Goal: Task Accomplishment & Management: Use online tool/utility

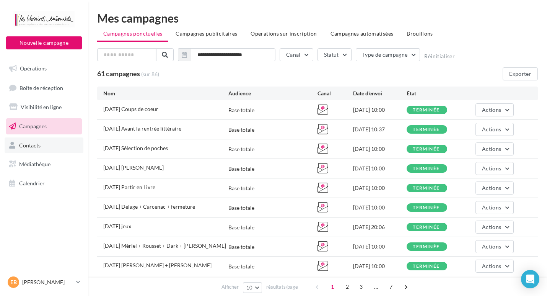
click at [33, 145] on span "Contacts" at bounding box center [29, 145] width 21 height 7
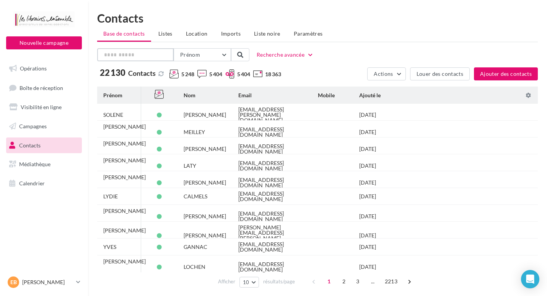
click at [131, 56] on input "text" at bounding box center [135, 54] width 77 height 13
type input "********"
click at [193, 53] on span "Prénom" at bounding box center [190, 54] width 20 height 7
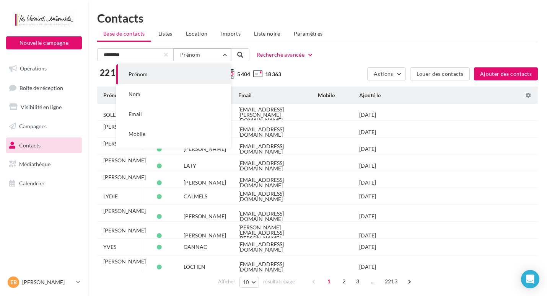
drag, startPoint x: 205, startPoint y: 54, endPoint x: 177, endPoint y: 54, distance: 27.9
click at [177, 54] on button "Prénom" at bounding box center [202, 54] width 57 height 13
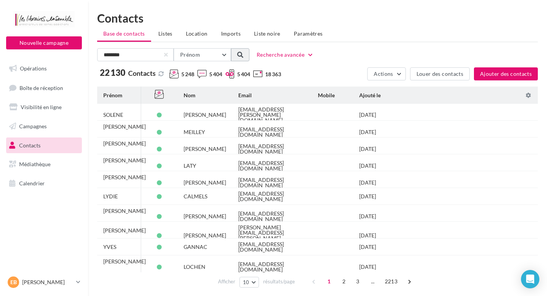
click at [242, 54] on span at bounding box center [240, 55] width 6 height 6
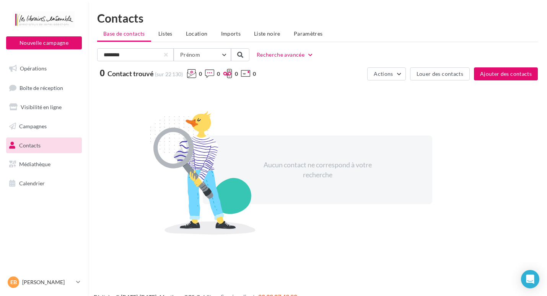
click at [31, 145] on span "Contacts" at bounding box center [29, 145] width 21 height 7
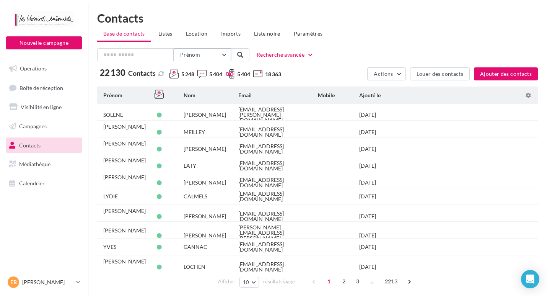
click at [225, 54] on button "Prénom" at bounding box center [202, 54] width 57 height 13
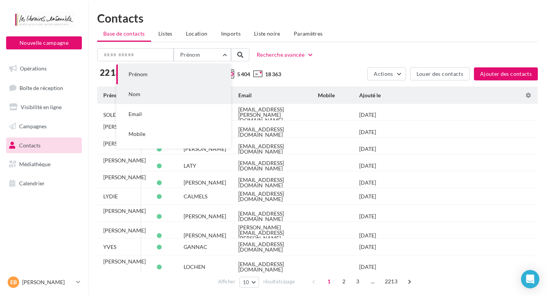
click at [145, 96] on button "Nom" at bounding box center [173, 94] width 115 height 20
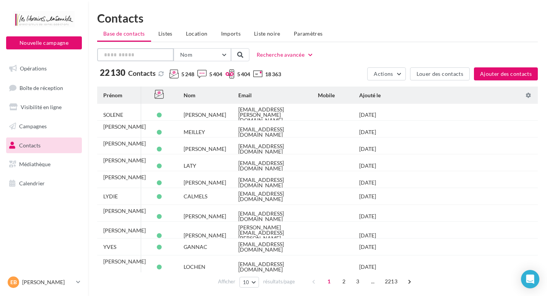
click at [119, 54] on input "text" at bounding box center [135, 54] width 77 height 13
click at [241, 55] on span at bounding box center [240, 55] width 6 height 6
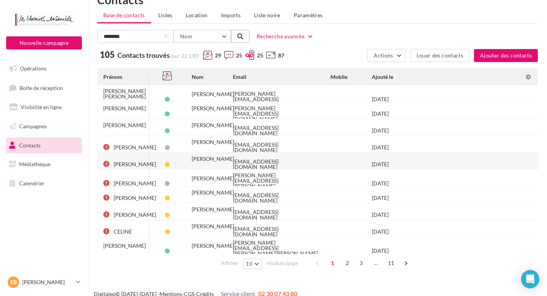
scroll to position [28, 0]
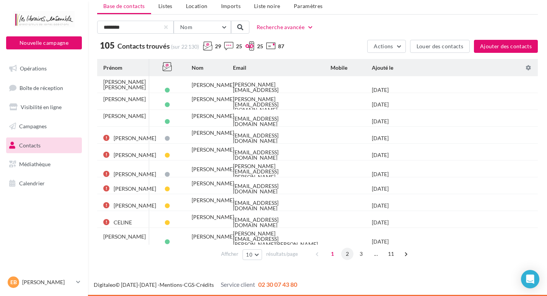
click at [344, 252] on span "2" at bounding box center [347, 253] width 12 height 12
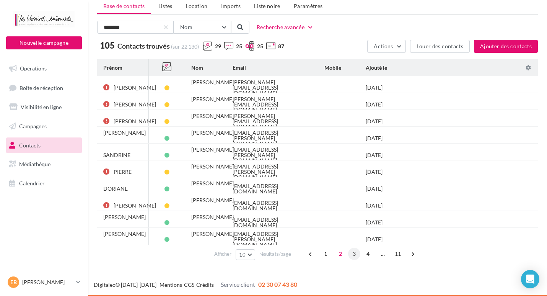
click at [353, 253] on span "3" at bounding box center [354, 253] width 12 height 12
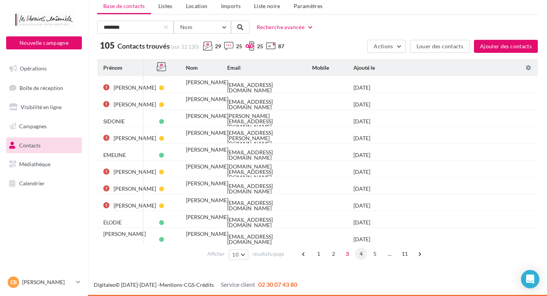
click at [363, 255] on span "4" at bounding box center [361, 253] width 12 height 12
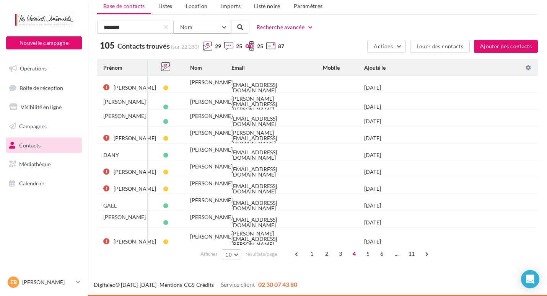
click at [225, 26] on button "Nom" at bounding box center [202, 27] width 57 height 13
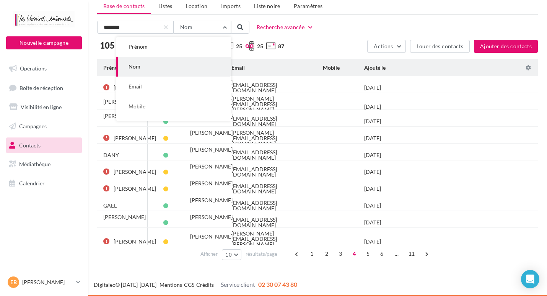
drag, startPoint x: 168, startPoint y: 90, endPoint x: 157, endPoint y: 68, distance: 23.4
click at [167, 89] on button "Email" at bounding box center [173, 87] width 115 height 20
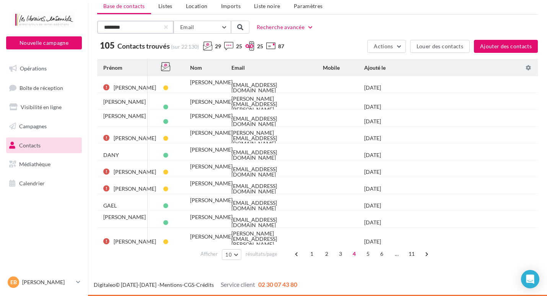
drag, startPoint x: 133, startPoint y: 28, endPoint x: 85, endPoint y: 27, distance: 48.2
click at [85, 27] on div "Nouvelle campagne Nouvelle campagne Opérations Boîte de réception Visibilité en…" at bounding box center [273, 140] width 547 height 311
paste input "**********"
type input "**********"
click at [239, 24] on span at bounding box center [240, 27] width 6 height 6
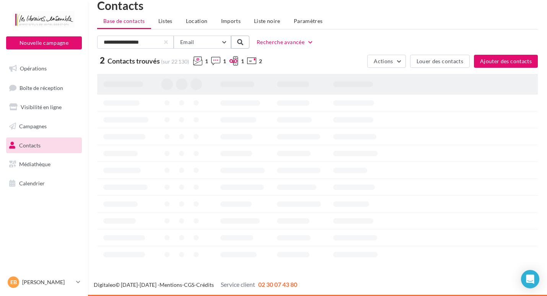
scroll to position [12, 0]
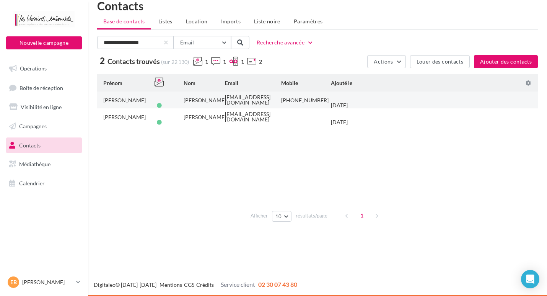
click at [115, 100] on div "ISABELLE" at bounding box center [124, 100] width 42 height 5
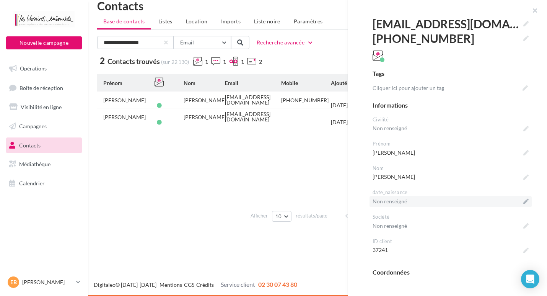
scroll to position [0, 0]
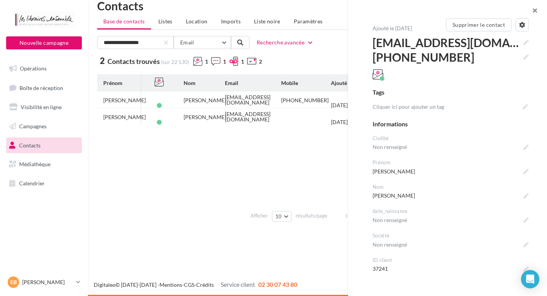
click at [533, 10] on button "button" at bounding box center [531, 11] width 31 height 23
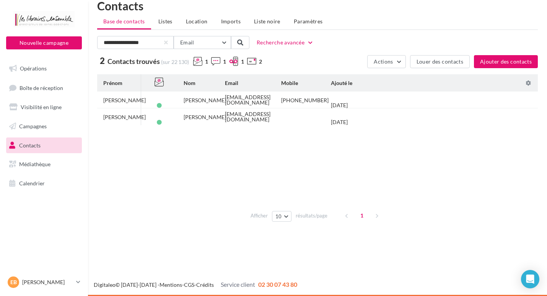
click at [197, 61] on icon at bounding box center [197, 61] width 9 height 9
click at [215, 61] on icon at bounding box center [215, 61] width 9 height 9
click at [233, 61] on icon at bounding box center [233, 61] width 9 height 9
click at [252, 60] on icon at bounding box center [251, 61] width 9 height 9
click at [402, 61] on button "Actions" at bounding box center [386, 61] width 38 height 13
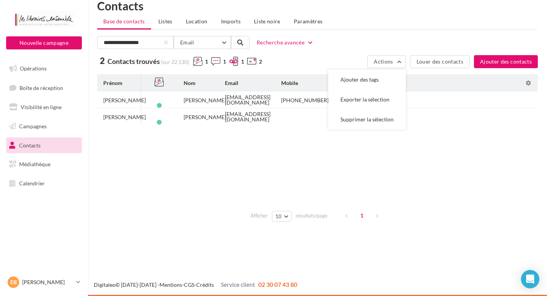
click at [438, 148] on tbody "ISABELLE BOUSQUET laziza-b@orange.fr +33672542079 05/04/2024 ISABELLE BOUSQUET …" at bounding box center [317, 148] width 441 height 115
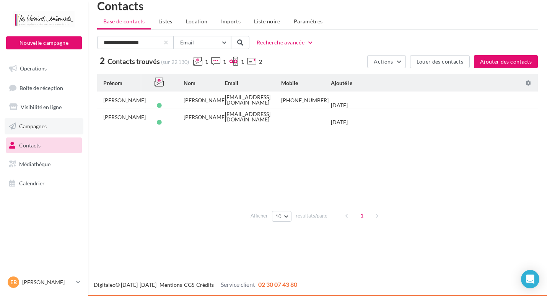
click at [31, 125] on span "Campagnes" at bounding box center [33, 126] width 28 height 7
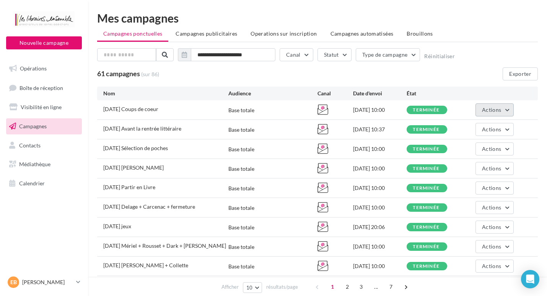
click at [505, 109] on button "Actions" at bounding box center [494, 109] width 38 height 13
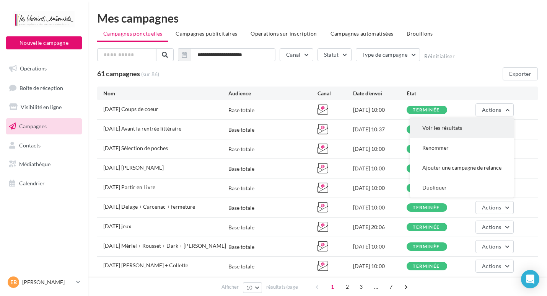
click at [446, 130] on button "Voir les résultats" at bounding box center [462, 128] width 104 height 20
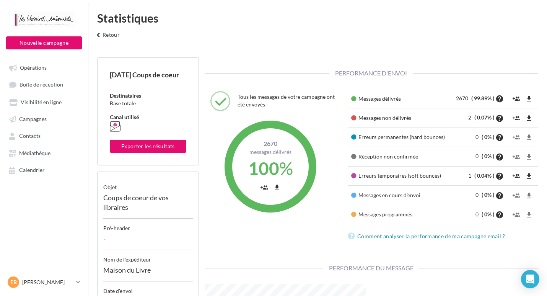
scroll to position [107, 173]
click at [528, 98] on icon "file_download" at bounding box center [529, 99] width 8 height 8
click at [28, 120] on span "Campagnes" at bounding box center [33, 119] width 28 height 7
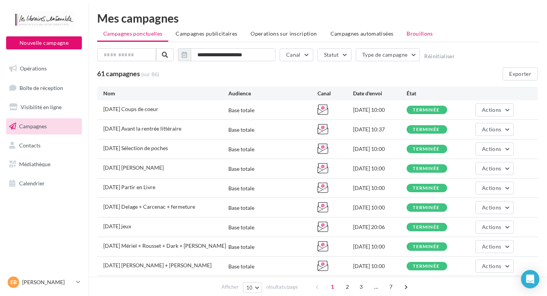
click at [415, 34] on span "Brouillons" at bounding box center [420, 33] width 26 height 7
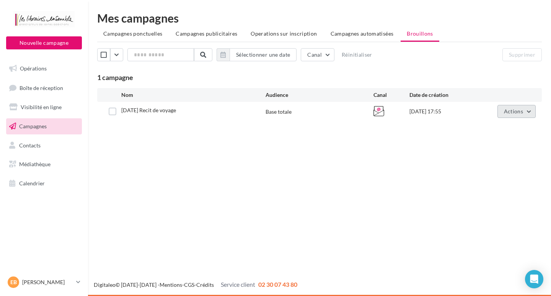
click at [514, 113] on span "Actions" at bounding box center [513, 111] width 19 height 7
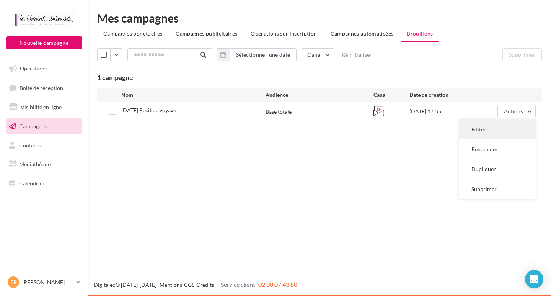
click at [470, 127] on button "Editer" at bounding box center [497, 129] width 77 height 20
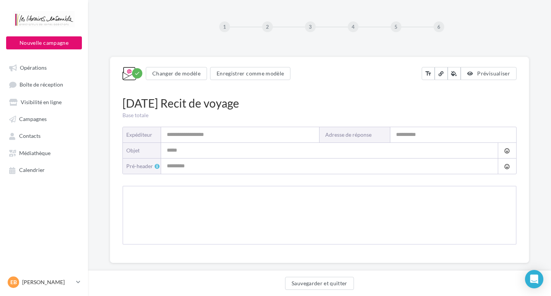
type input "**********"
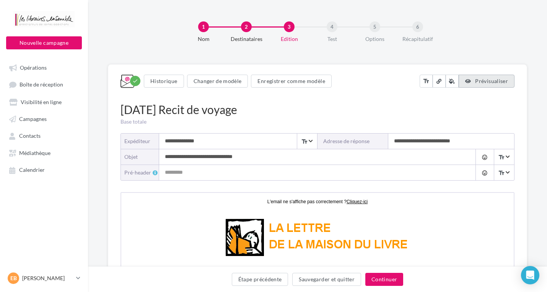
click at [485, 78] on span "Prévisualiser" at bounding box center [491, 81] width 33 height 7
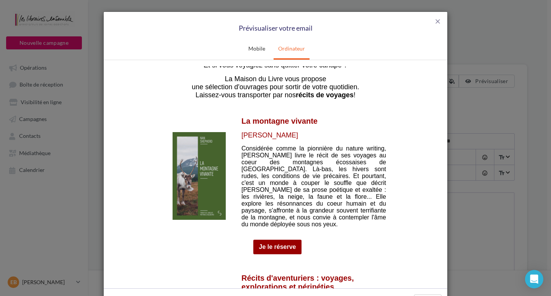
scroll to position [115, 0]
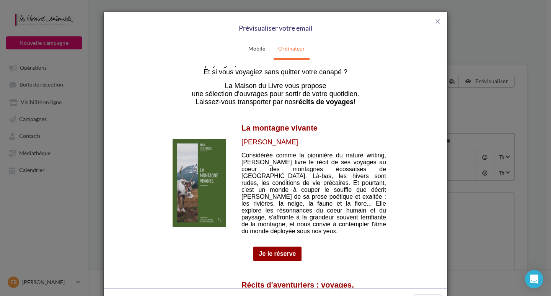
click at [207, 185] on img at bounding box center [199, 182] width 53 height 88
click at [277, 250] on link "Je le réserve" at bounding box center [277, 253] width 37 height 7
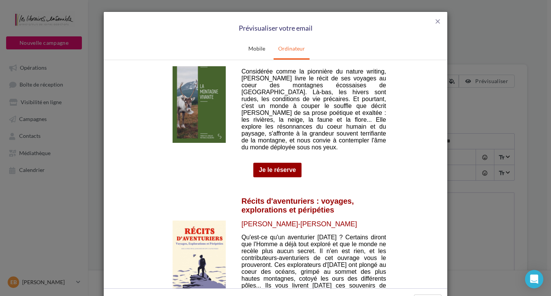
scroll to position [230, 0]
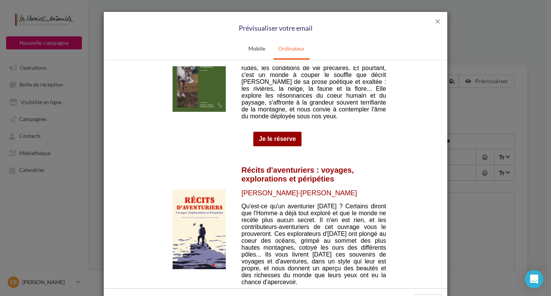
click at [199, 233] on img at bounding box center [199, 229] width 53 height 80
click at [185, 230] on img at bounding box center [199, 229] width 53 height 80
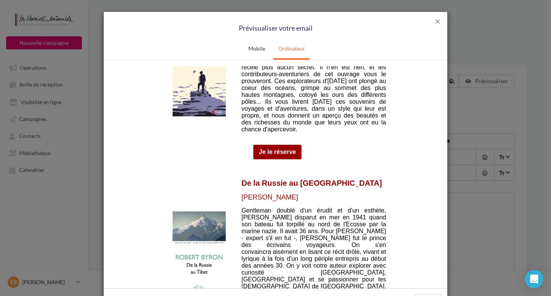
scroll to position [383, 0]
click at [271, 148] on link "Je le réserve" at bounding box center [277, 151] width 37 height 7
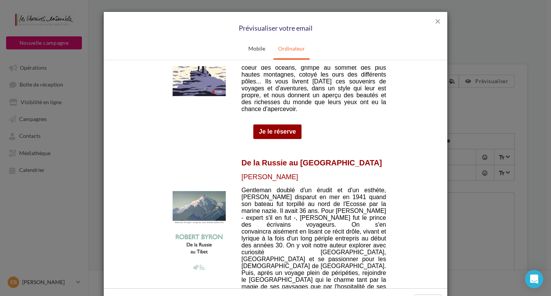
scroll to position [421, 0]
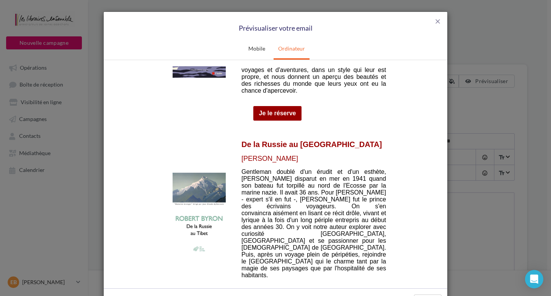
click at [190, 205] on img at bounding box center [199, 212] width 53 height 81
click at [273, 293] on link "Je le réserve" at bounding box center [277, 296] width 37 height 7
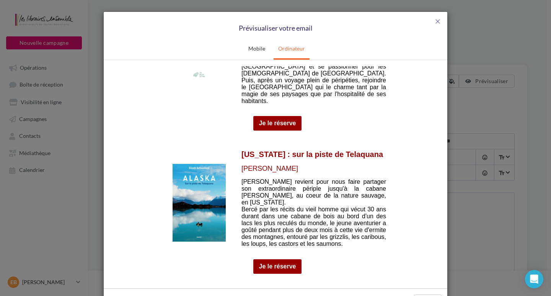
scroll to position [612, 0]
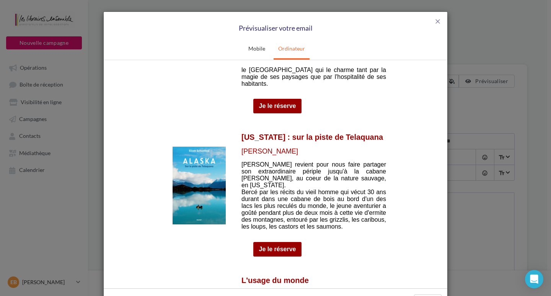
click at [190, 171] on img at bounding box center [199, 185] width 53 height 78
click at [277, 245] on link "Je le réserve" at bounding box center [277, 248] width 37 height 7
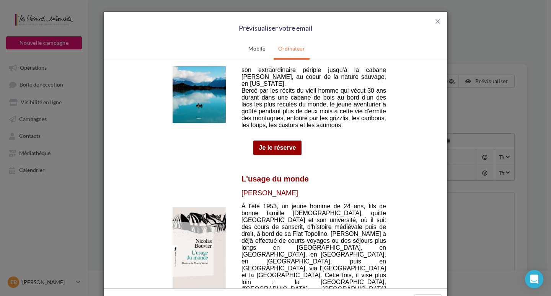
scroll to position [727, 0]
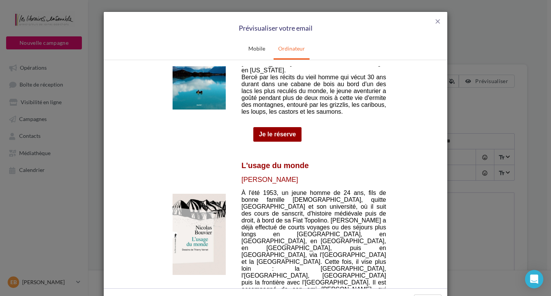
click at [184, 193] on img at bounding box center [199, 233] width 53 height 81
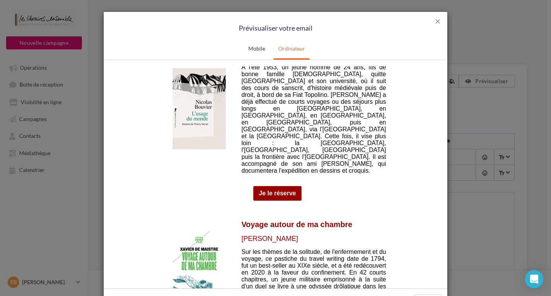
scroll to position [880, 0]
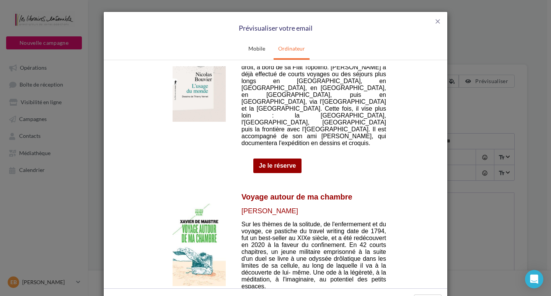
click at [195, 203] on img at bounding box center [199, 244] width 53 height 82
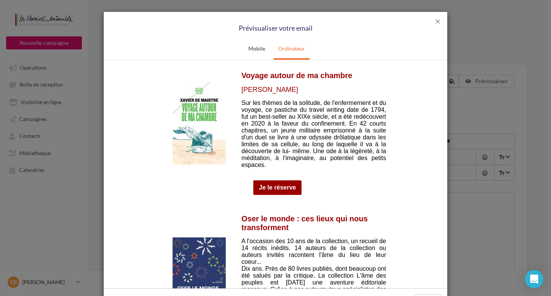
scroll to position [1033, 0]
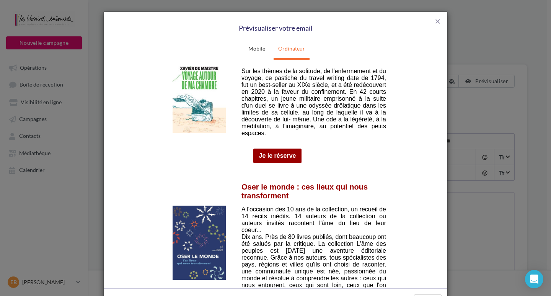
click at [212, 212] on img at bounding box center [199, 242] width 53 height 74
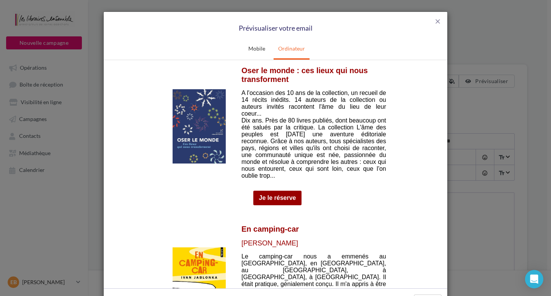
scroll to position [1186, 0]
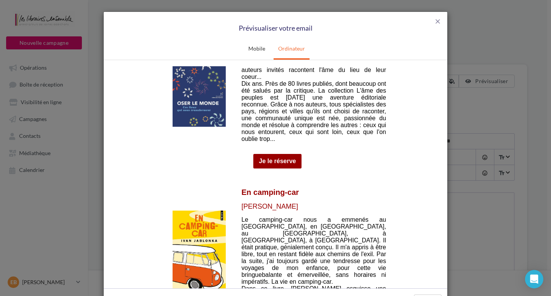
click at [199, 210] on img at bounding box center [199, 254] width 53 height 88
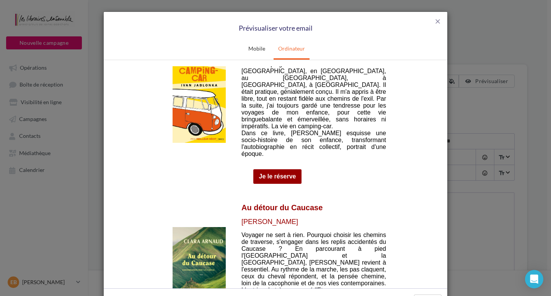
scroll to position [1377, 0]
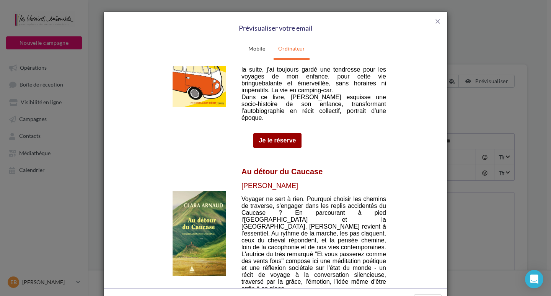
click at [185, 190] on img at bounding box center [199, 232] width 53 height 85
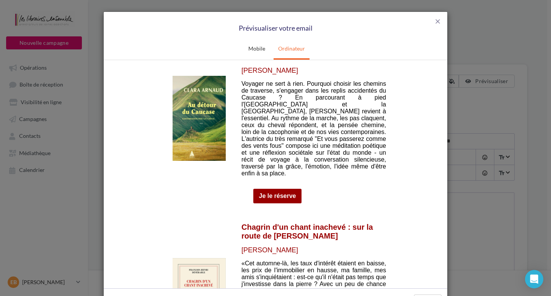
scroll to position [1530, 0]
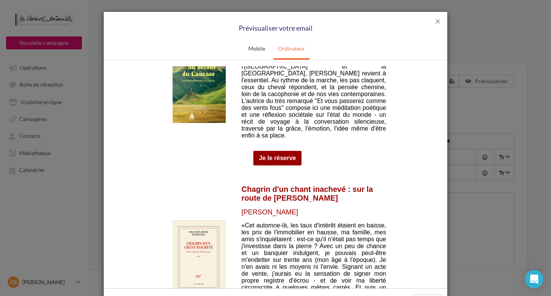
click at [190, 220] on img at bounding box center [199, 259] width 53 height 78
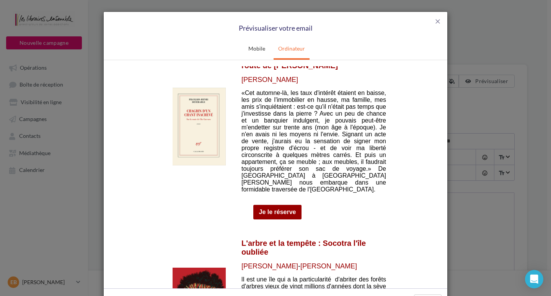
scroll to position [1683, 0]
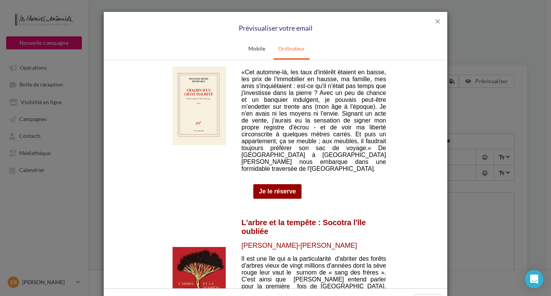
click at [197, 246] on img at bounding box center [199, 284] width 53 height 77
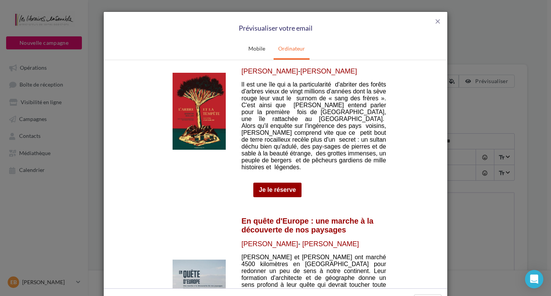
scroll to position [1874, 0]
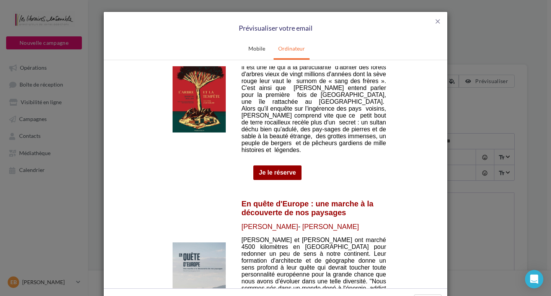
click at [186, 242] on img at bounding box center [199, 280] width 53 height 76
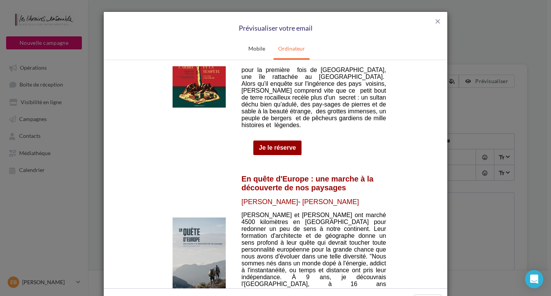
scroll to position [1913, 0]
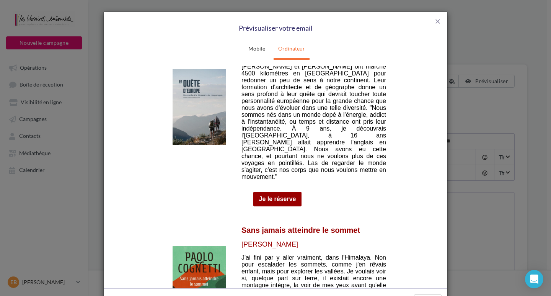
scroll to position [2066, 0]
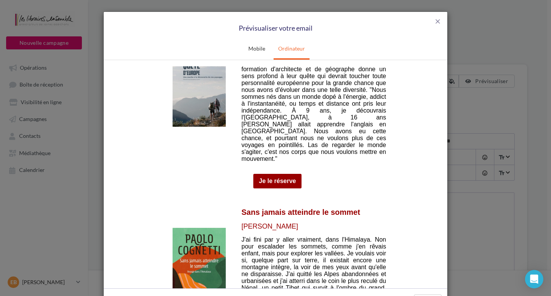
click at [192, 227] on img at bounding box center [199, 270] width 53 height 86
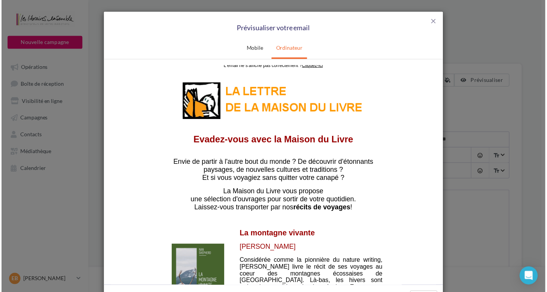
scroll to position [0, 0]
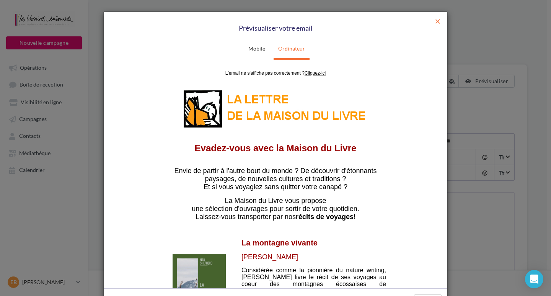
click at [436, 21] on span "close" at bounding box center [438, 22] width 8 height 8
